Goal: Information Seeking & Learning: Understand process/instructions

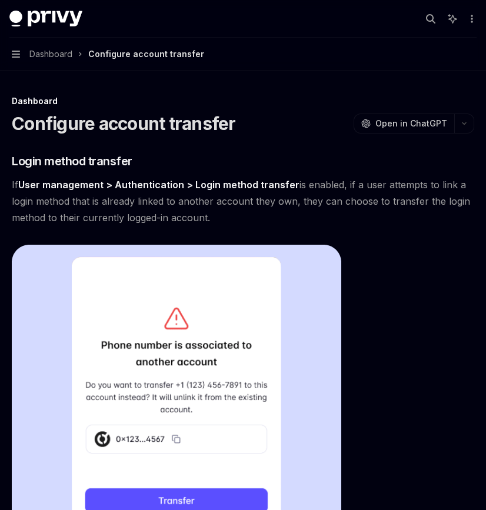
scroll to position [67, 0]
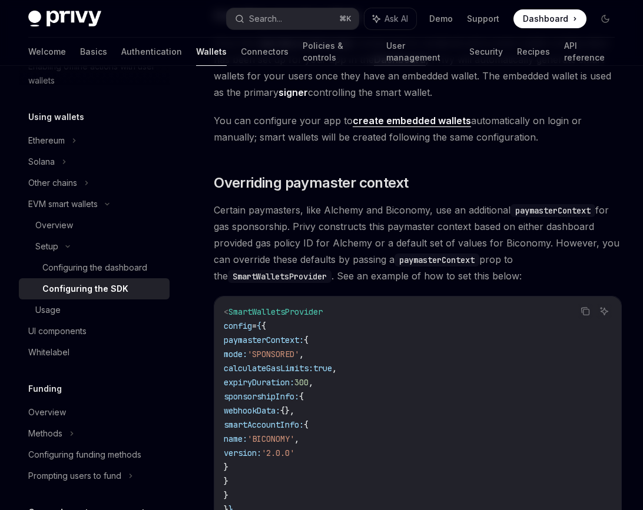
scroll to position [867, 0]
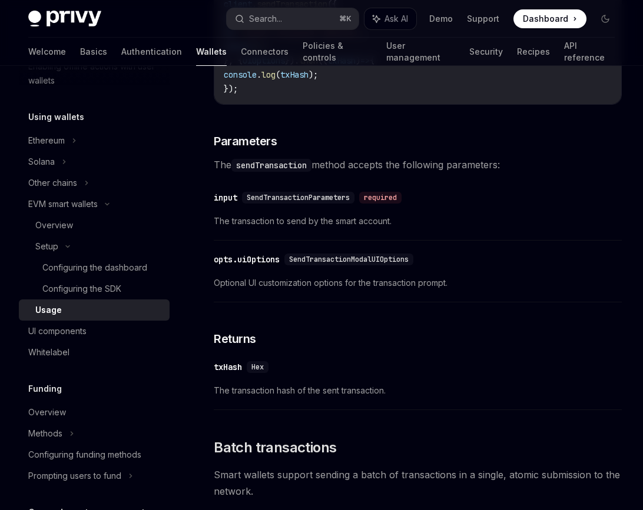
type textarea "*"
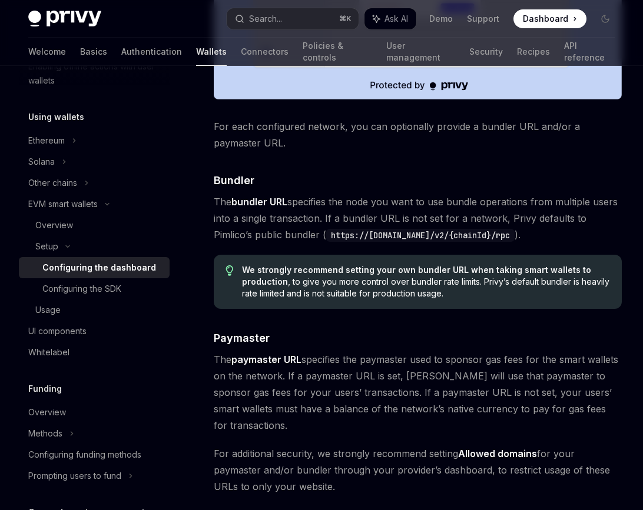
scroll to position [929, 0]
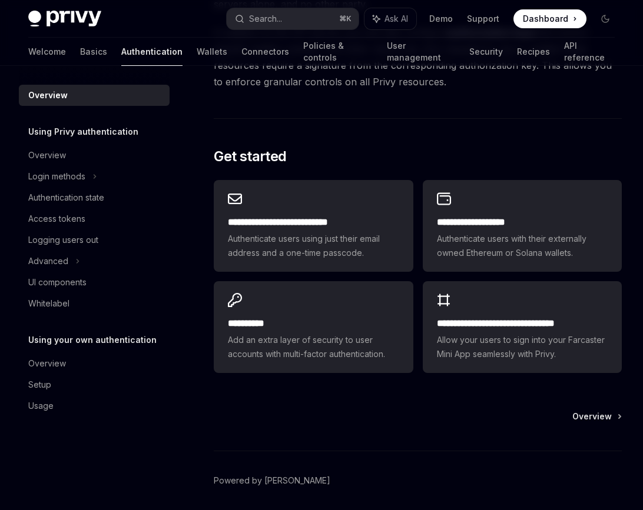
scroll to position [923, 0]
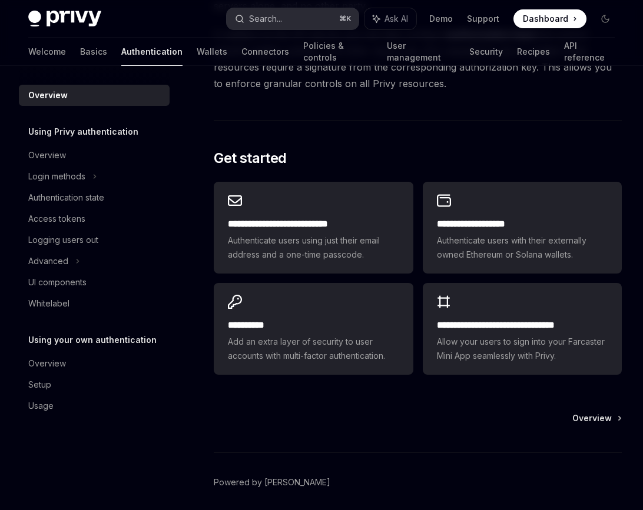
click at [294, 21] on button "Search... ⌘ K" at bounding box center [292, 18] width 131 height 21
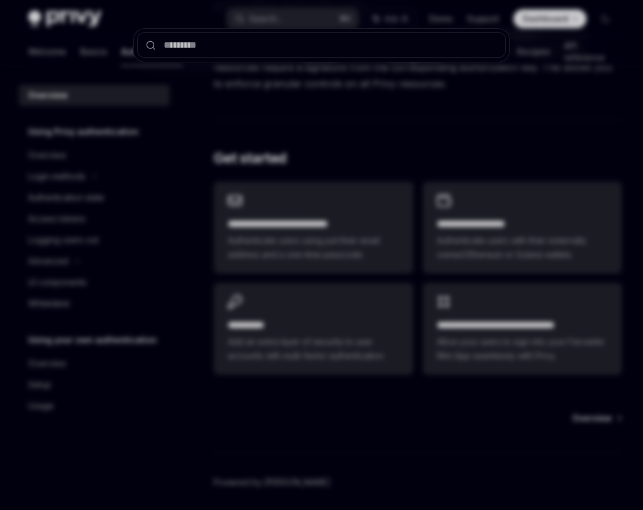
click at [248, 127] on div at bounding box center [321, 255] width 643 height 510
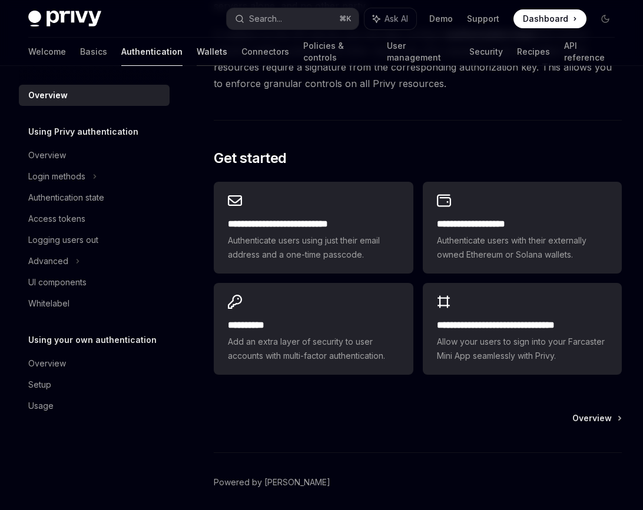
click at [197, 49] on link "Wallets" at bounding box center [212, 52] width 31 height 28
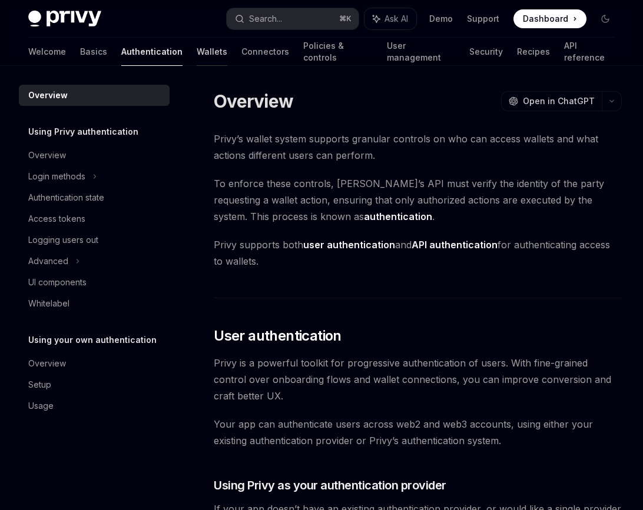
type textarea "*"
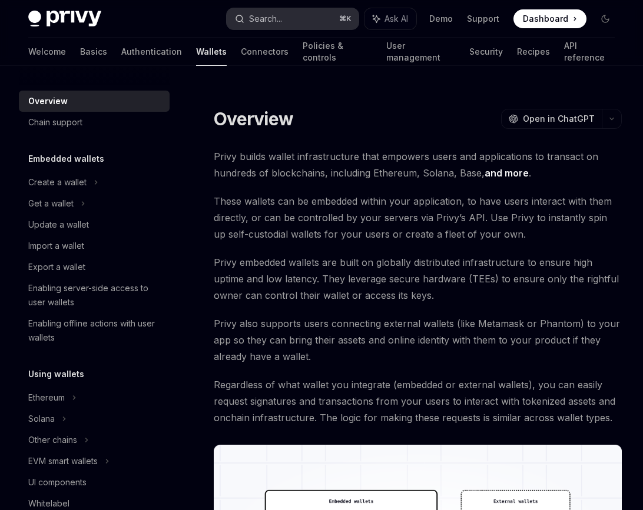
click at [270, 21] on div "Search..." at bounding box center [265, 19] width 33 height 14
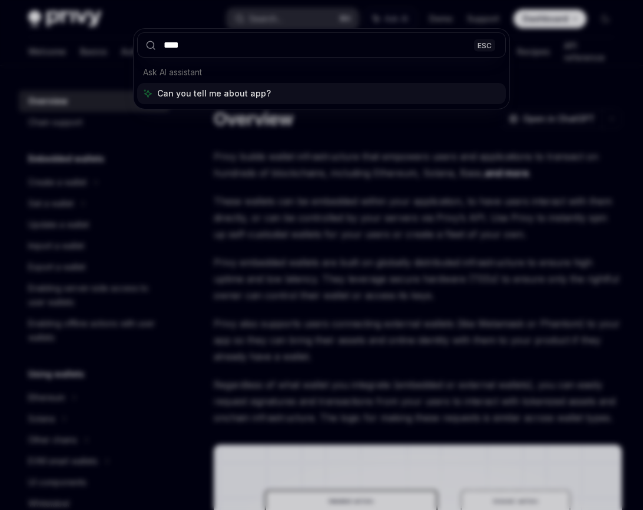
type input "*****"
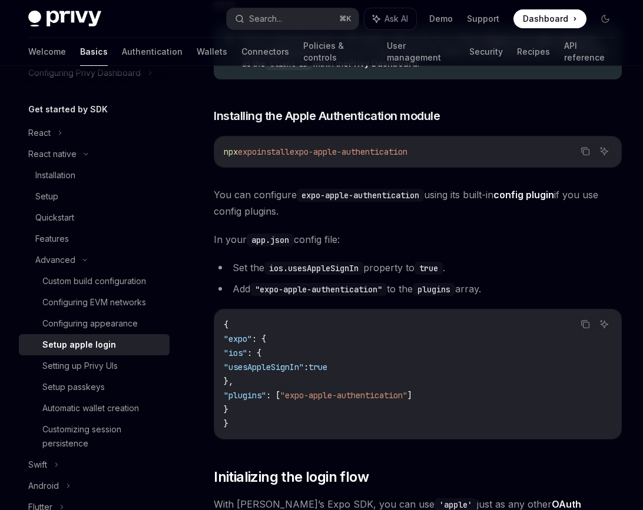
scroll to position [186, 0]
click at [53, 135] on div "React" at bounding box center [94, 132] width 151 height 21
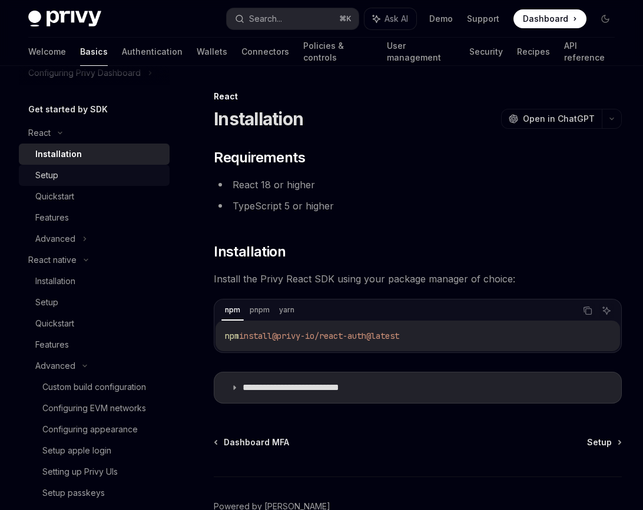
click at [61, 177] on div "Setup" at bounding box center [98, 175] width 127 height 14
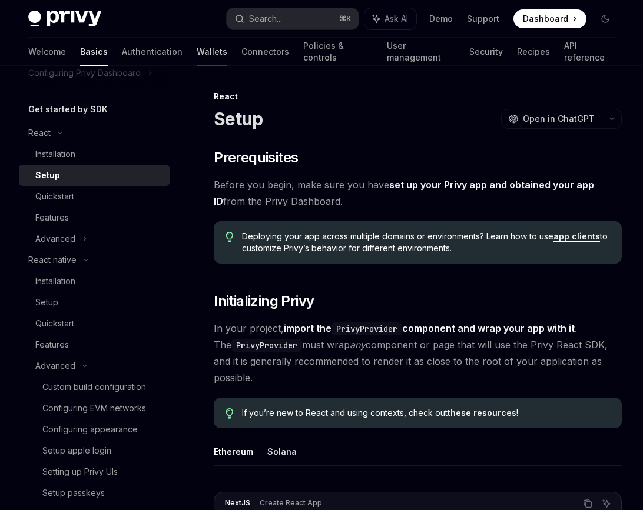
click at [197, 54] on link "Wallets" at bounding box center [212, 52] width 31 height 28
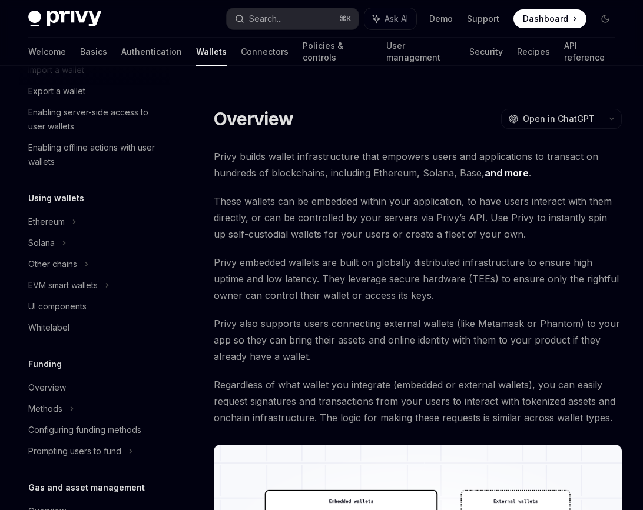
scroll to position [222, 0]
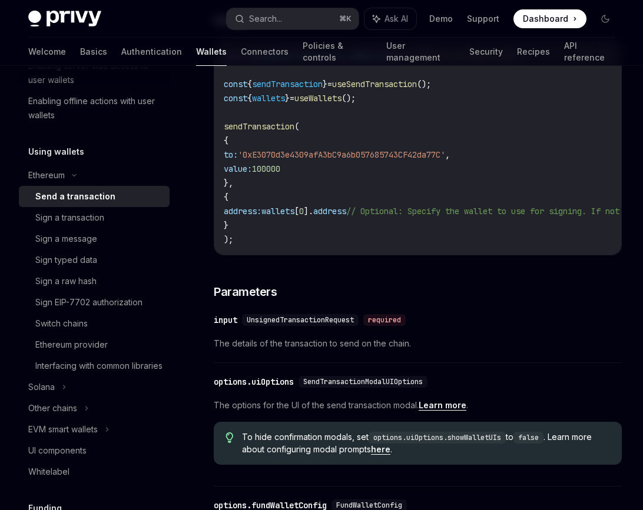
scroll to position [295, 0]
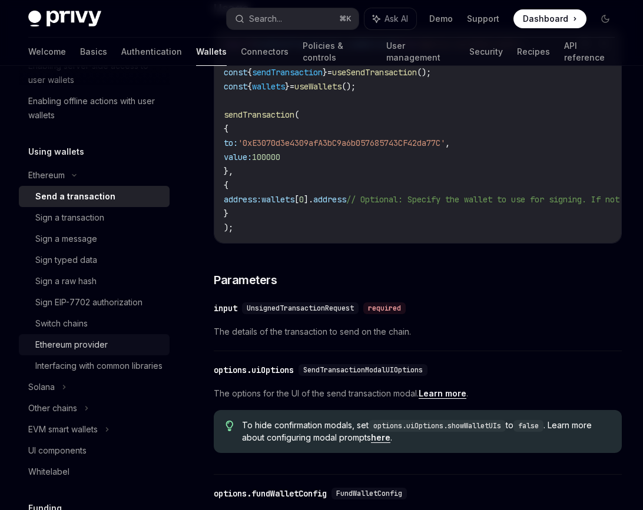
click at [128, 342] on div "Ethereum provider" at bounding box center [98, 345] width 127 height 14
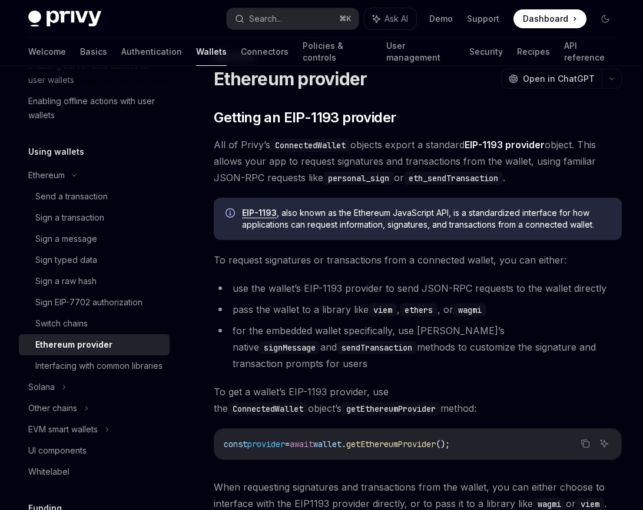
scroll to position [30, 0]
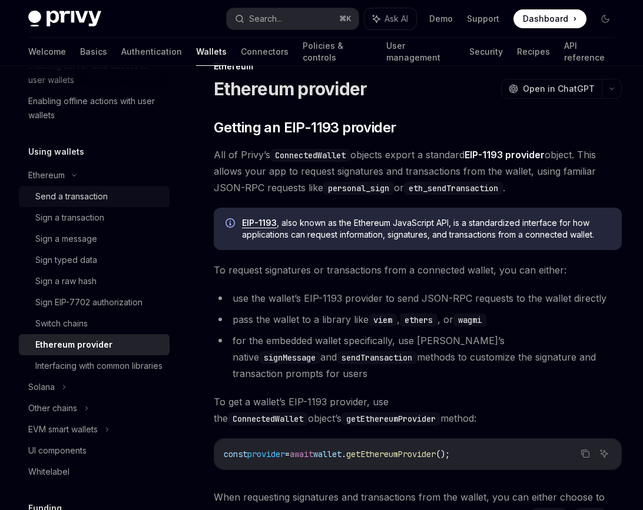
click at [87, 199] on div "Send a transaction" at bounding box center [71, 197] width 72 height 14
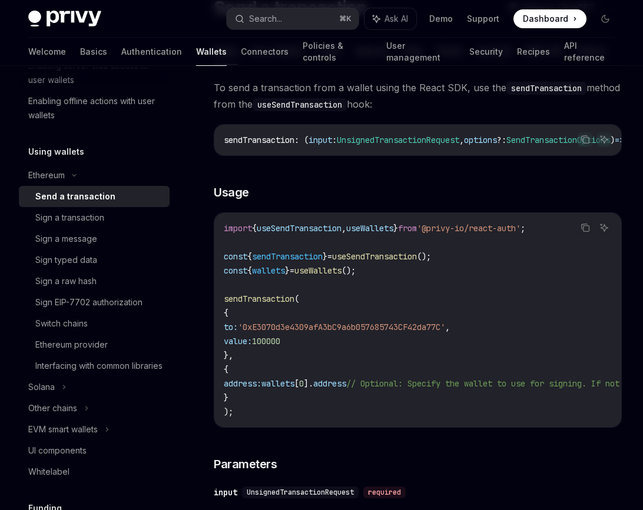
scroll to position [124, 0]
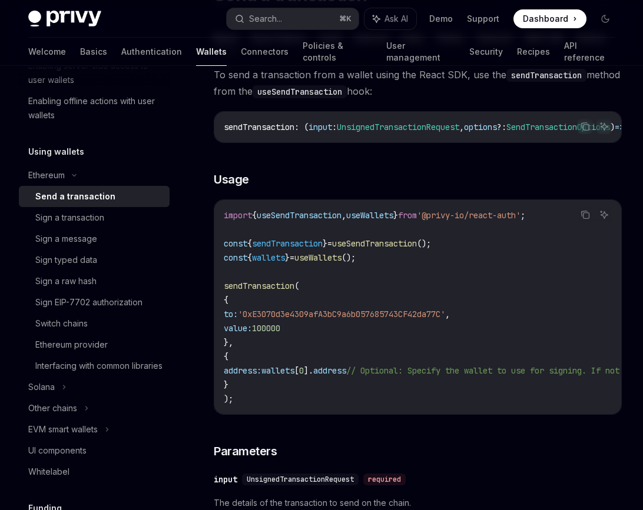
type textarea "*"
